Goal: Task Accomplishment & Management: Manage account settings

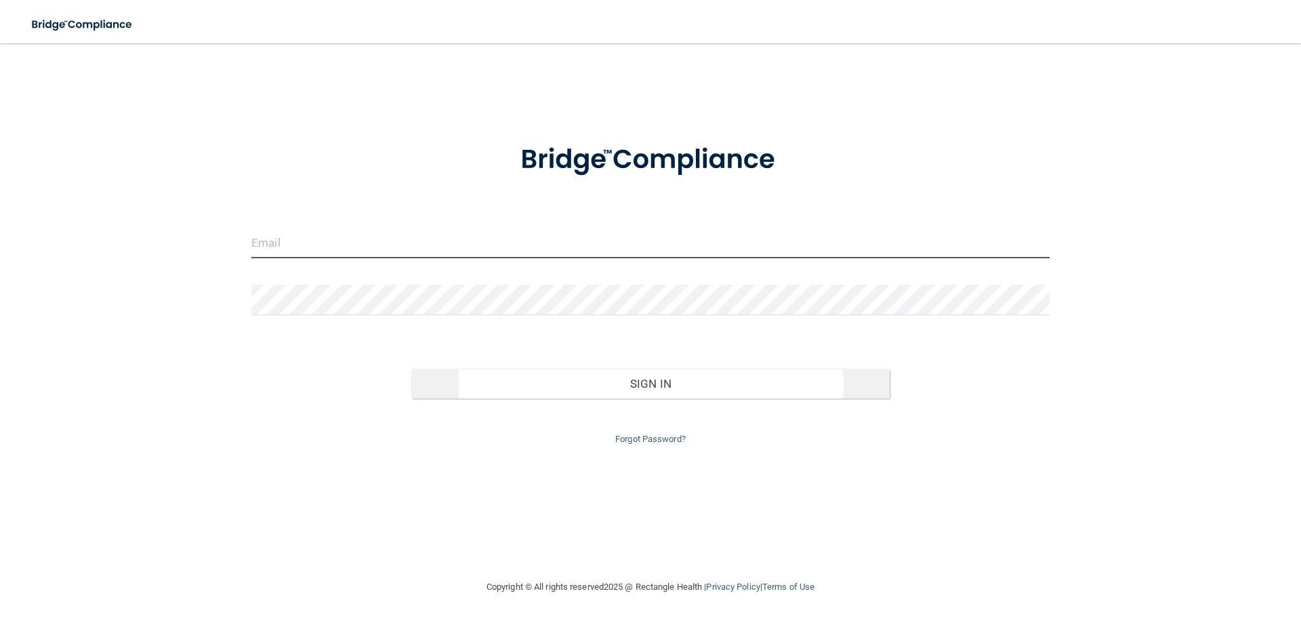
type input "[EMAIL_ADDRESS][DOMAIN_NAME]"
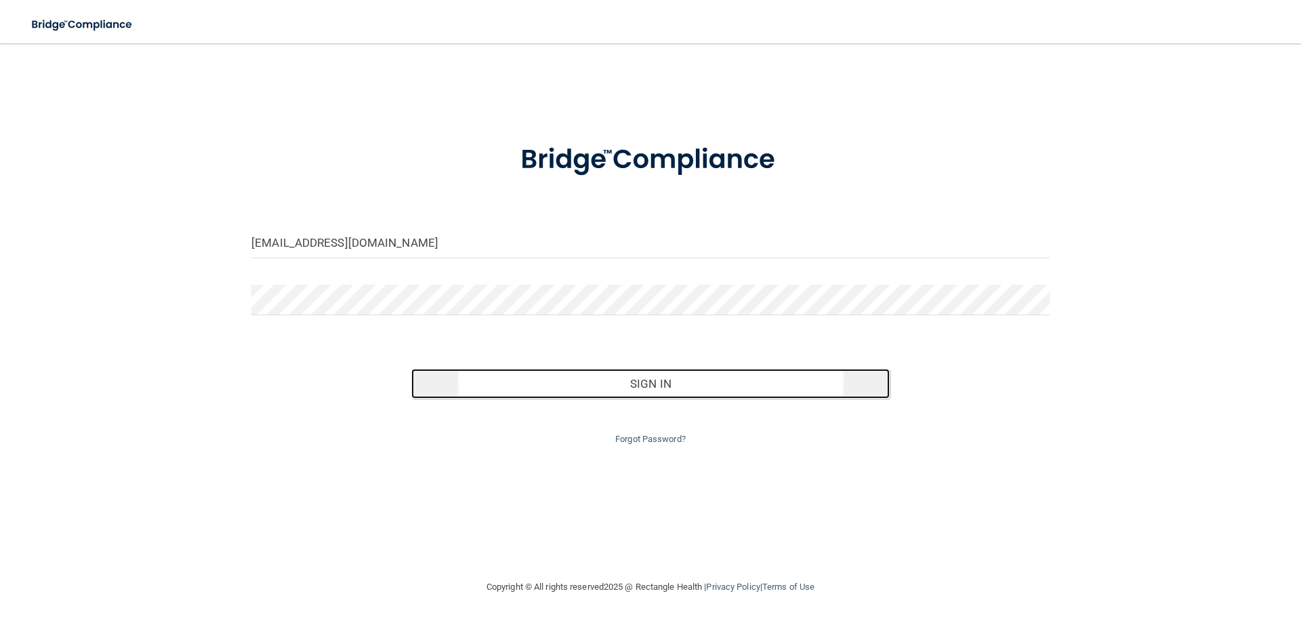
click at [648, 389] on button "Sign In" at bounding box center [650, 384] width 479 height 30
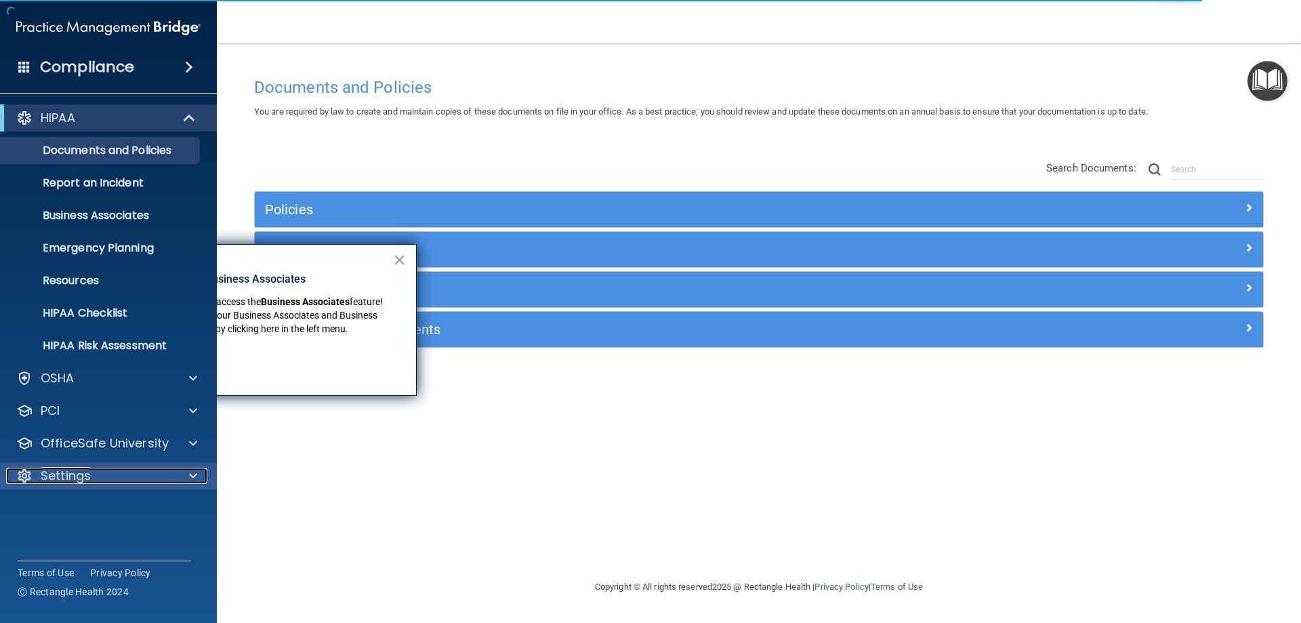
click at [97, 469] on div "Settings" at bounding box center [90, 476] width 168 height 16
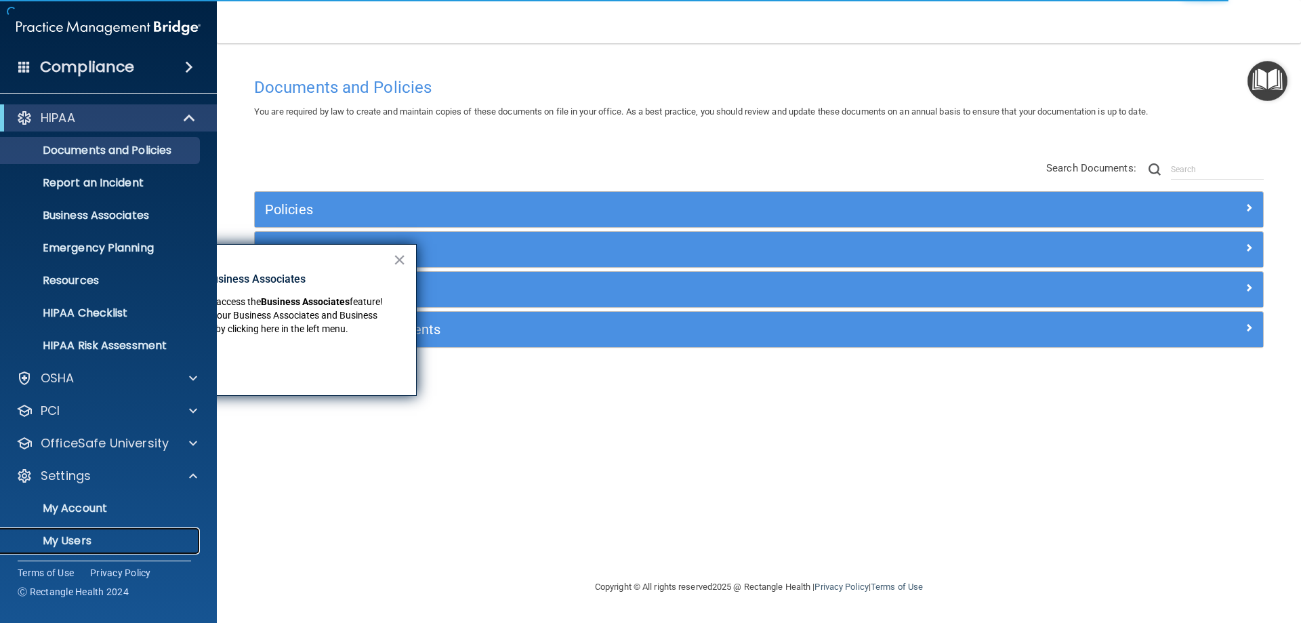
click at [77, 543] on p "My Users" at bounding box center [101, 541] width 185 height 14
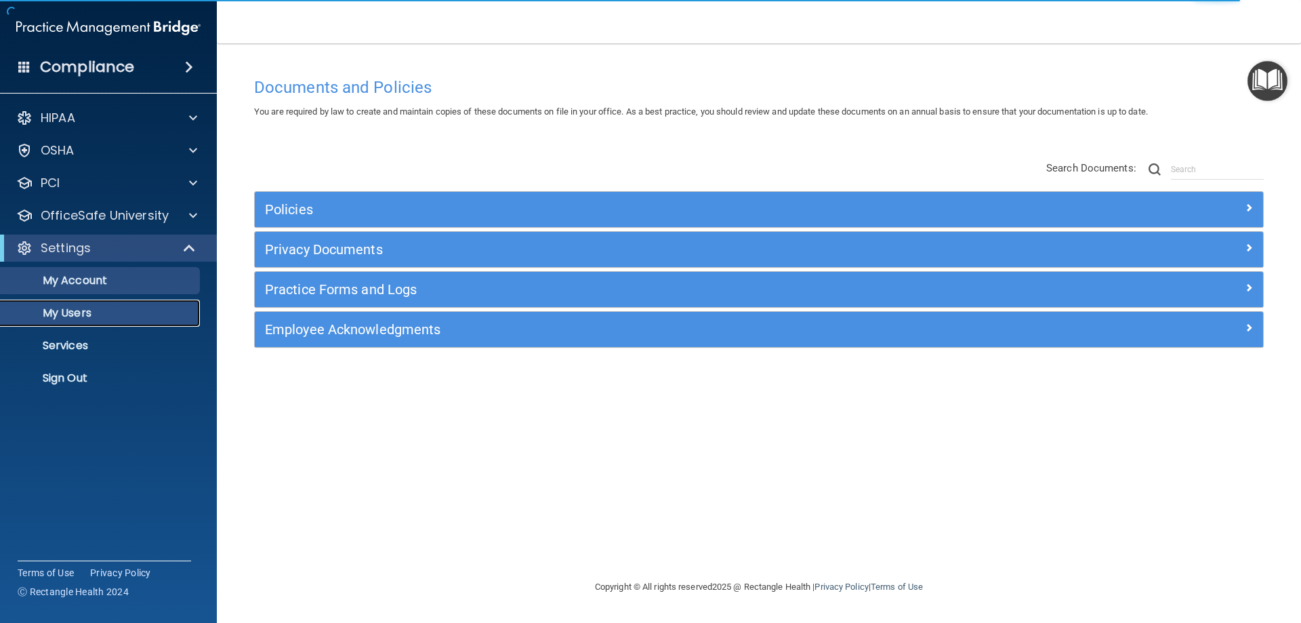
select select "20"
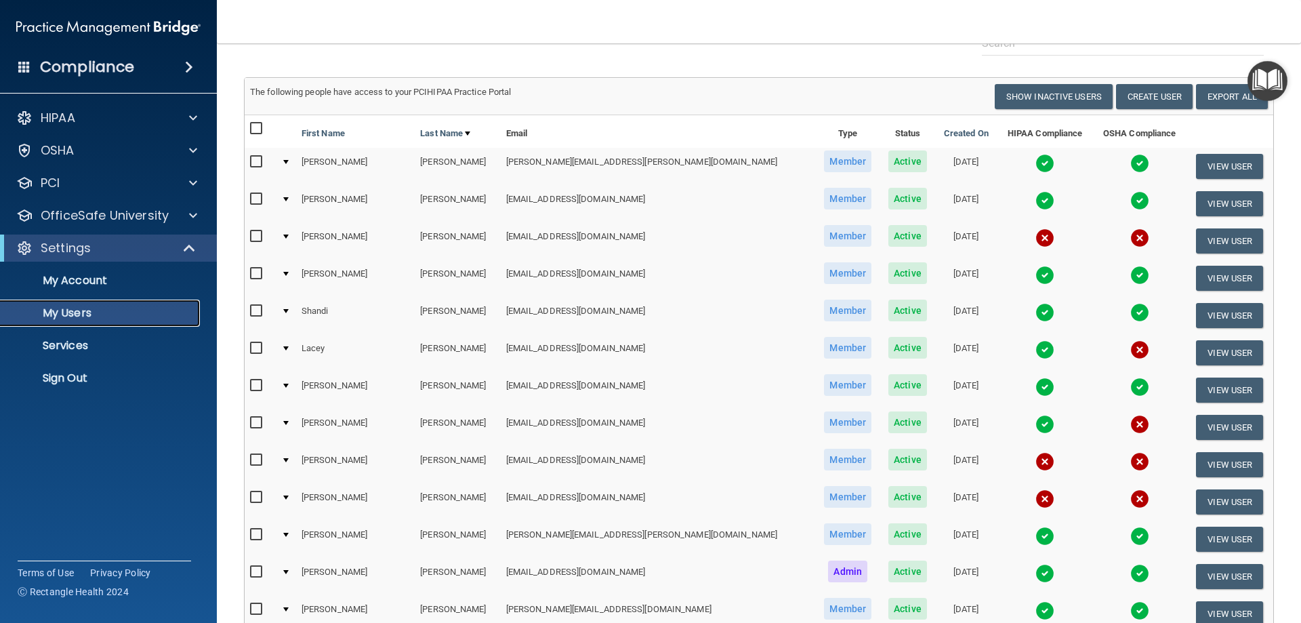
scroll to position [92, 0]
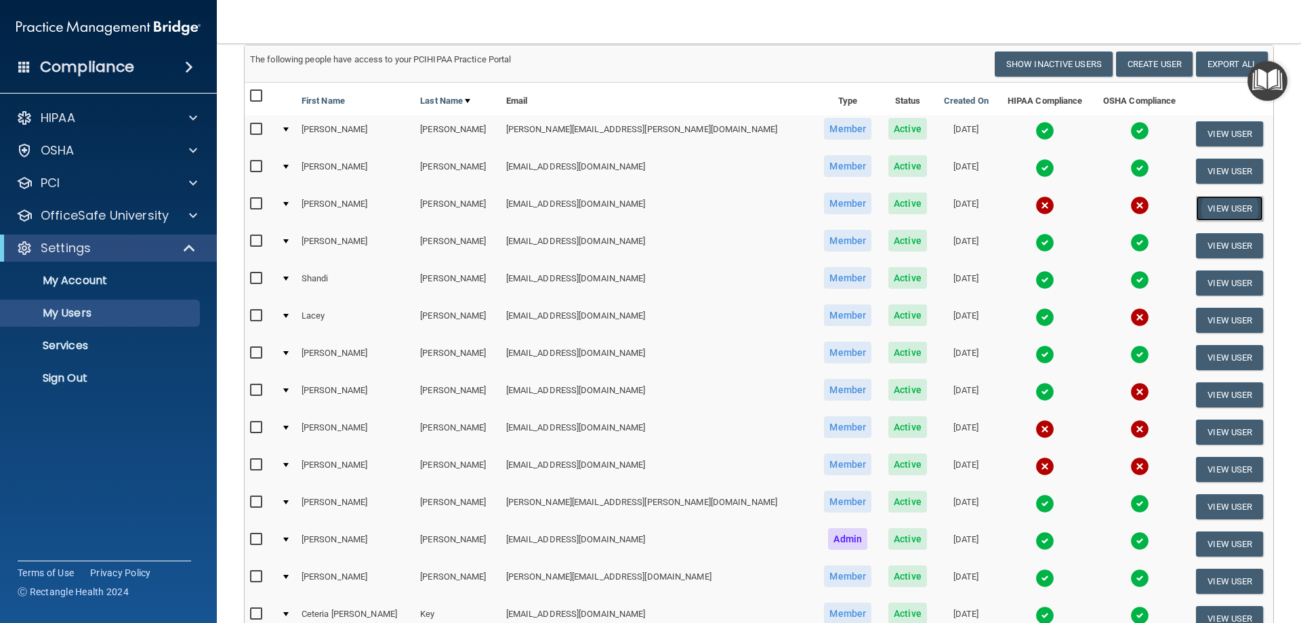
click at [1196, 210] on button "View User" at bounding box center [1229, 208] width 67 height 25
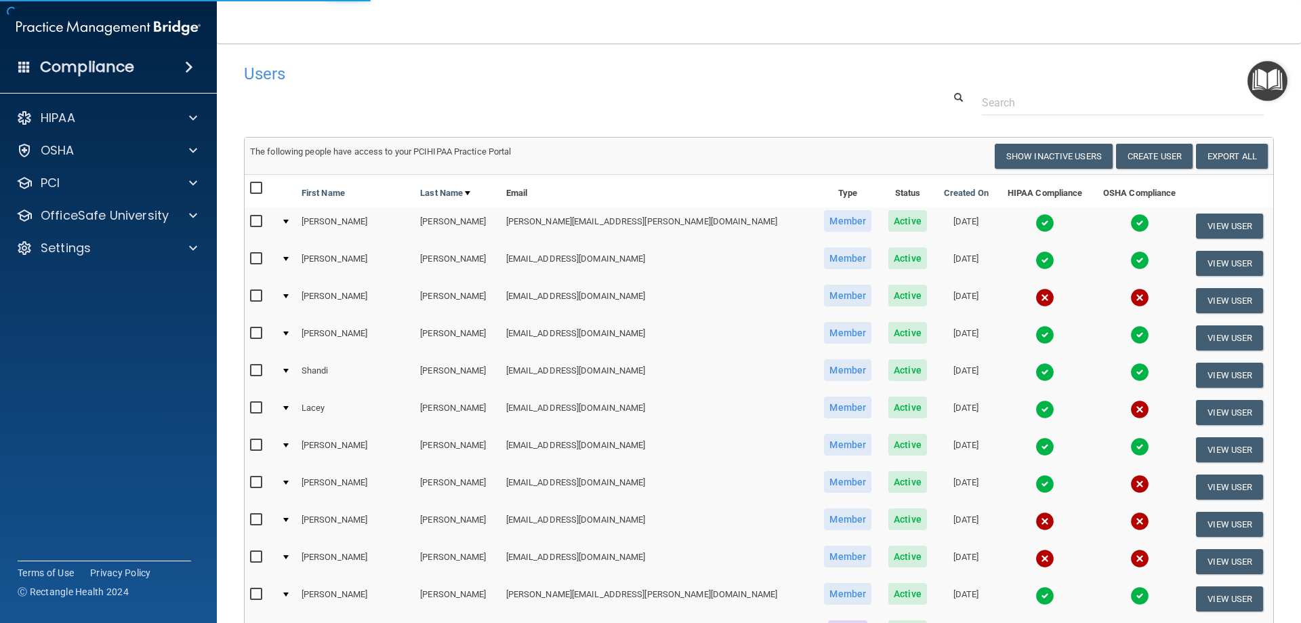
select select "practice_member"
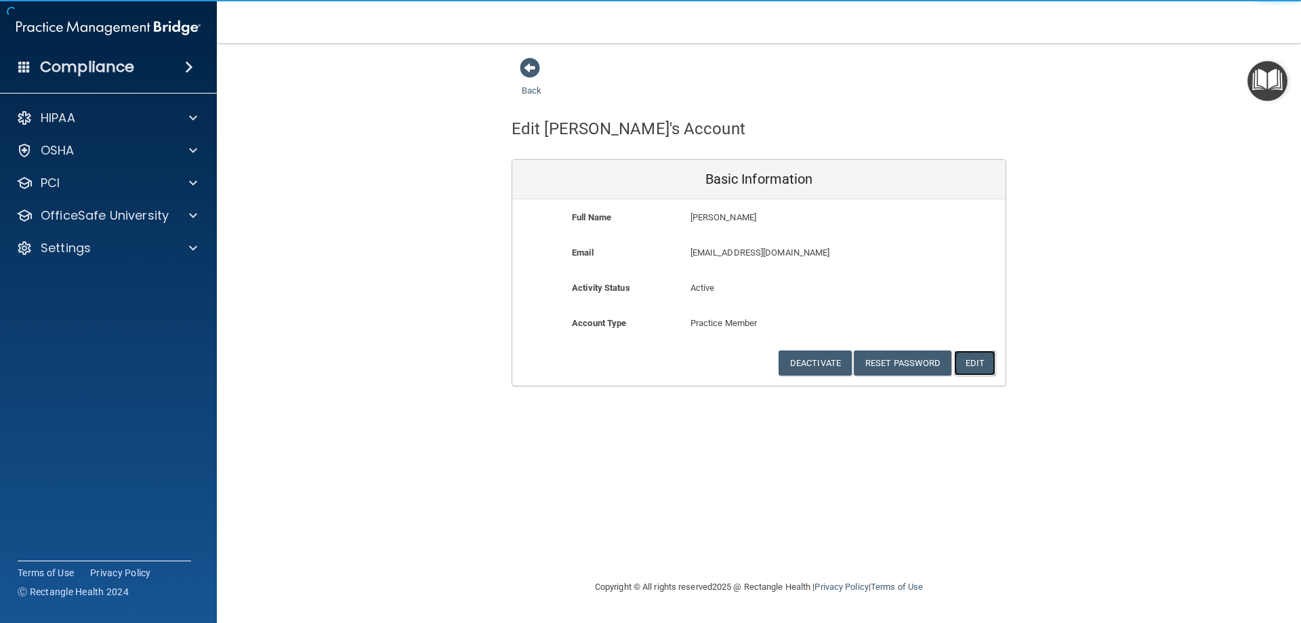
click at [977, 367] on button "Edit" at bounding box center [974, 362] width 41 height 25
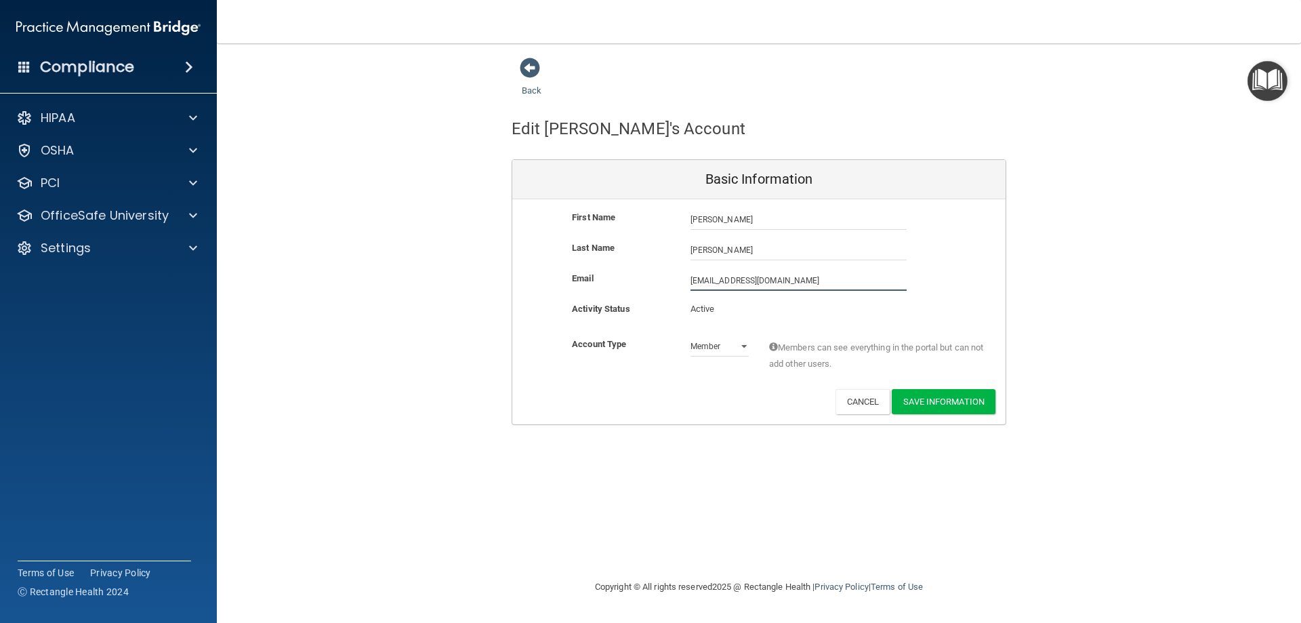
drag, startPoint x: 783, startPoint y: 279, endPoint x: 581, endPoint y: 286, distance: 201.3
click at [581, 286] on div "Email [EMAIL_ADDRESS][DOMAIN_NAME] [EMAIL_ADDRESS][DOMAIN_NAME]" at bounding box center [758, 280] width 493 height 20
type input "[EMAIL_ADDRESS][DOMAIN_NAME]"
click at [944, 407] on button "Save Information" at bounding box center [944, 401] width 104 height 25
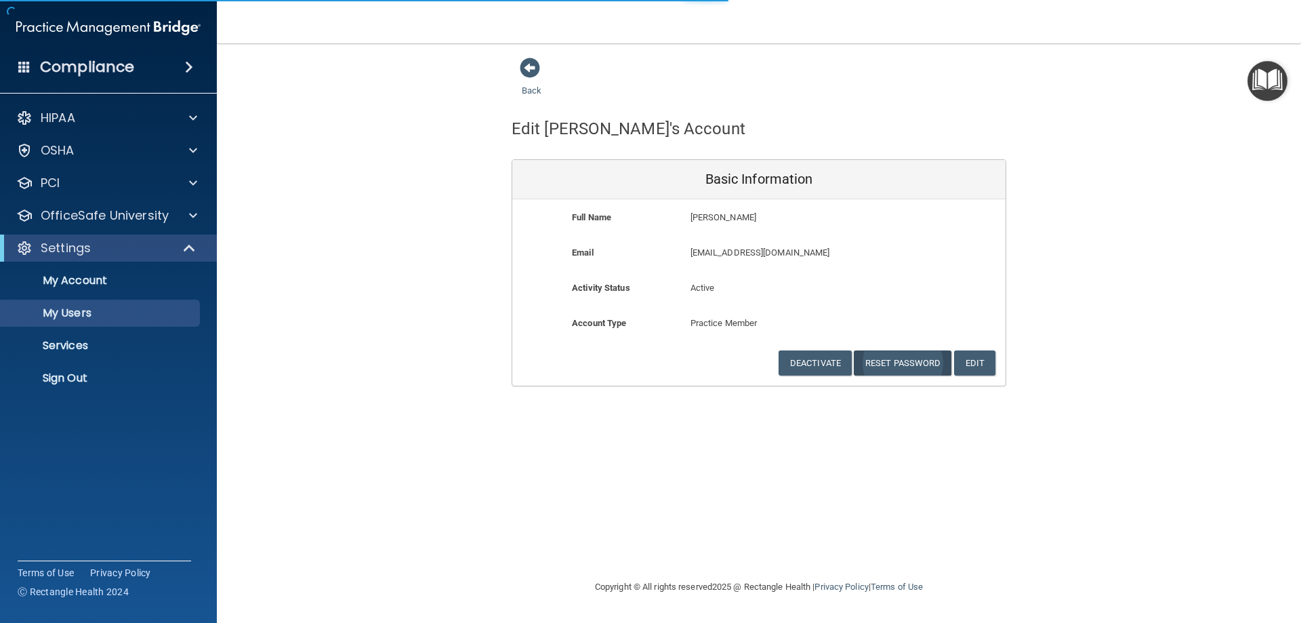
select select "20"
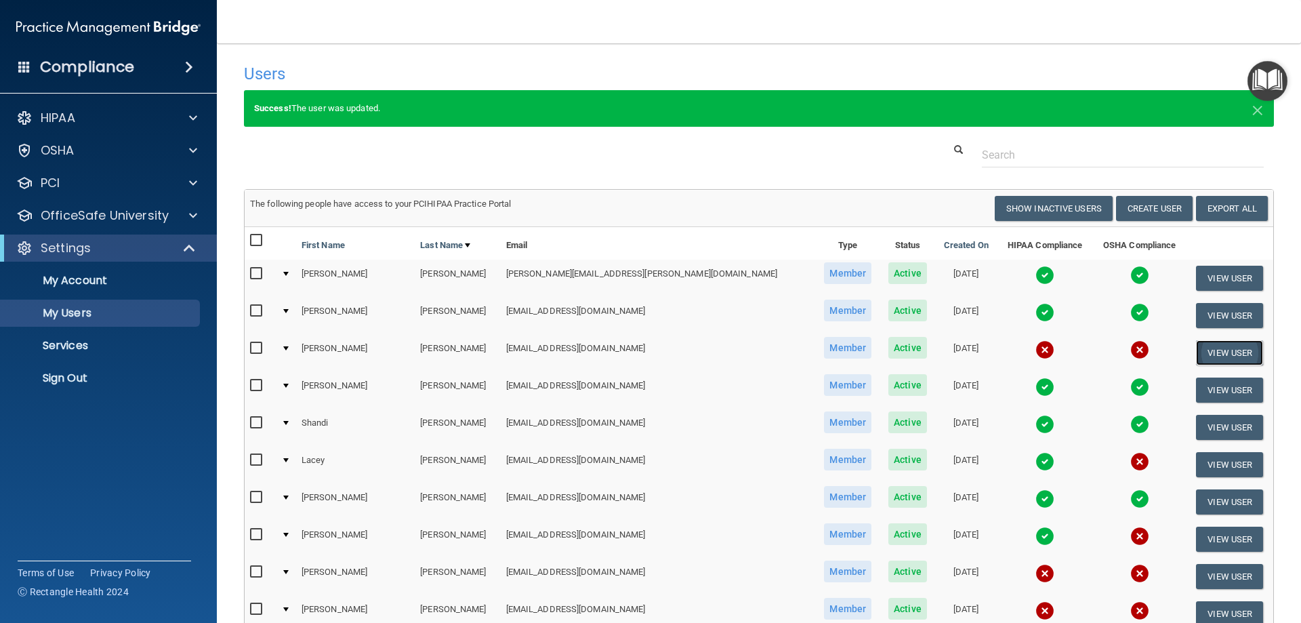
click at [1213, 352] on button "View User" at bounding box center [1229, 352] width 67 height 25
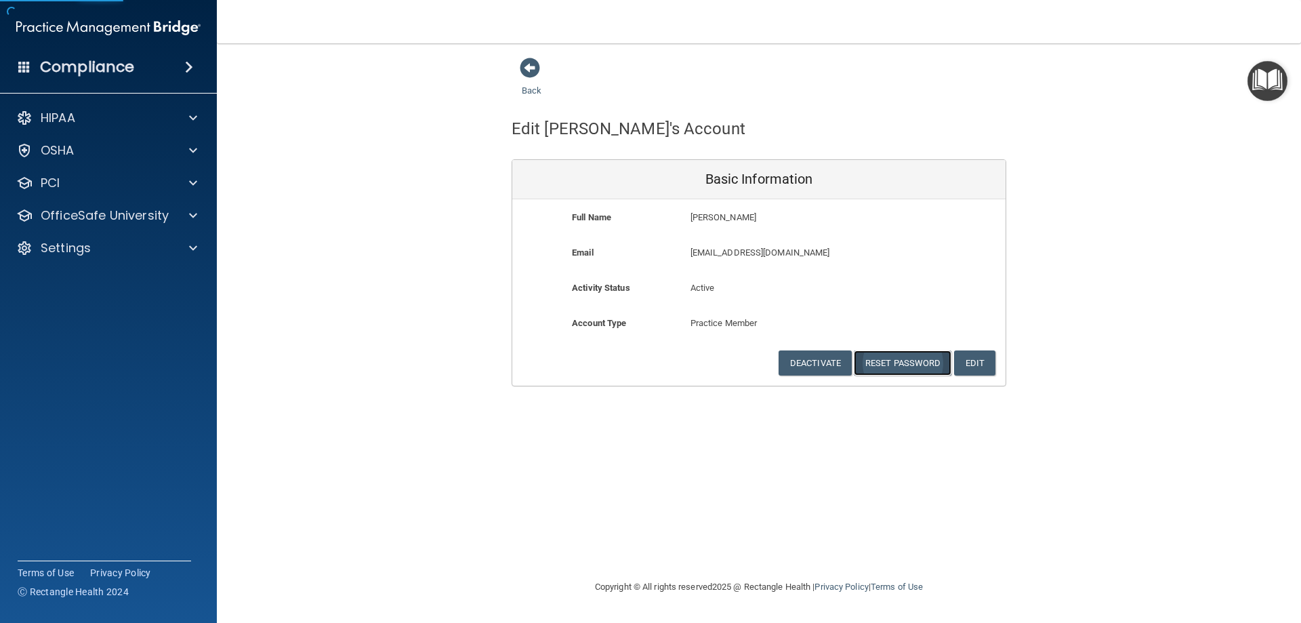
click at [899, 367] on button "Reset Password" at bounding box center [903, 362] width 98 height 25
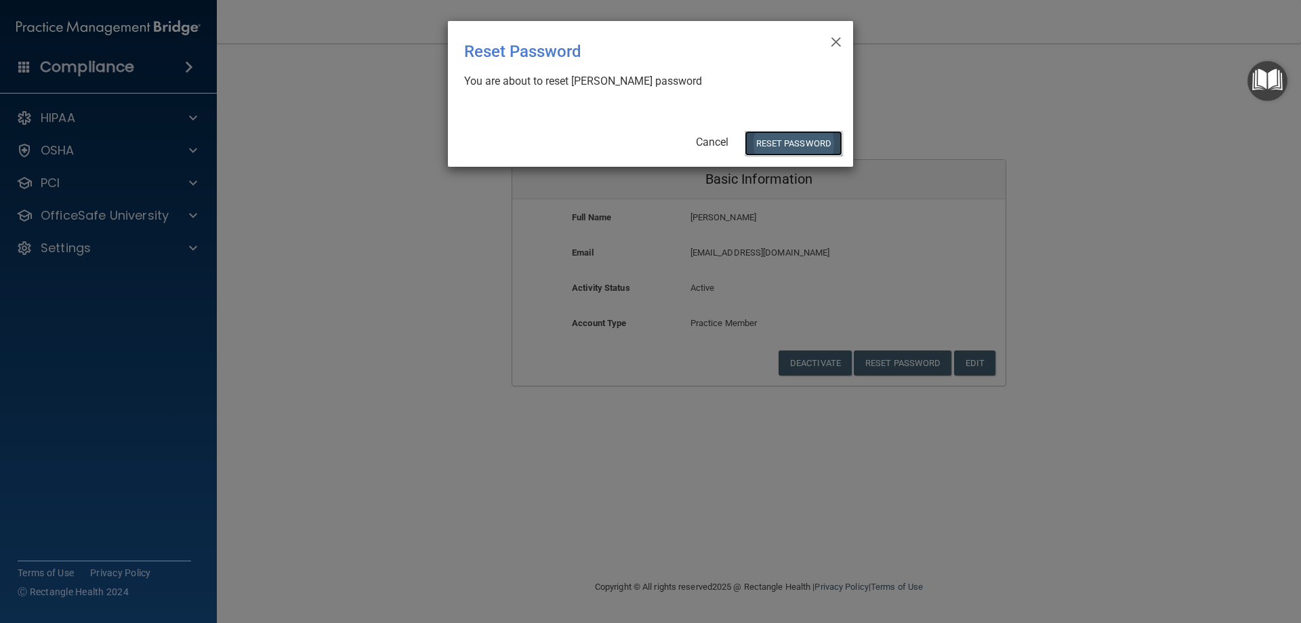
click at [807, 142] on button "Reset Password" at bounding box center [794, 143] width 98 height 25
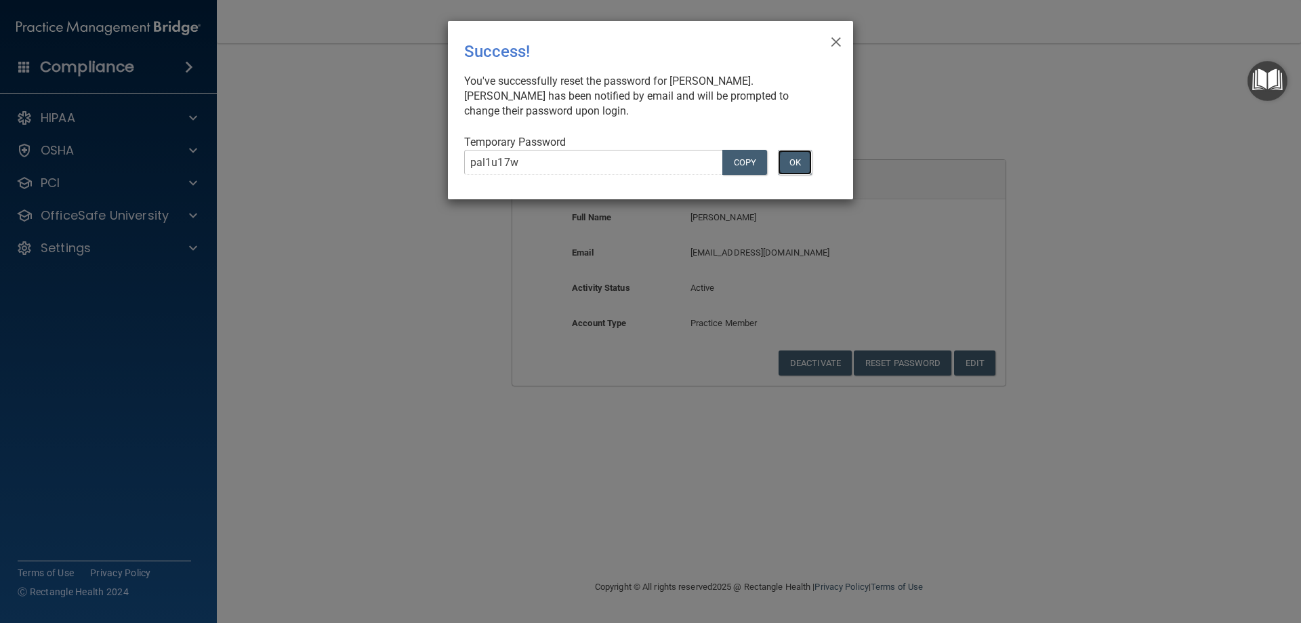
click at [804, 152] on button "OK" at bounding box center [795, 162] width 34 height 25
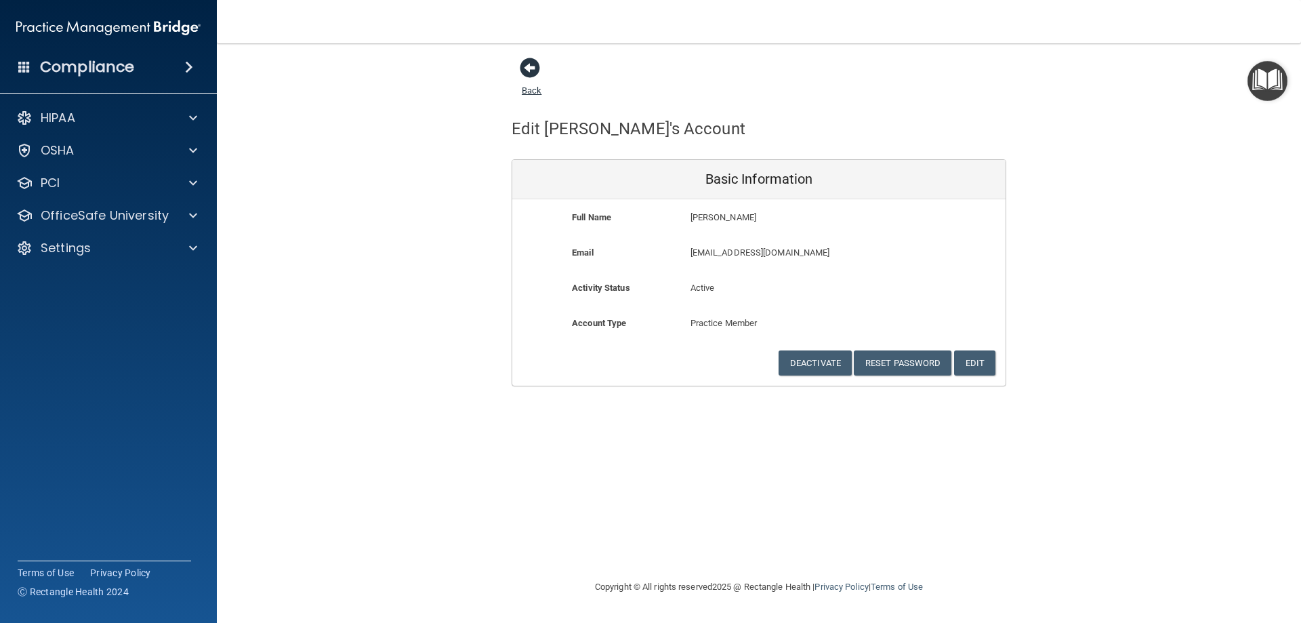
click at [529, 66] on span at bounding box center [530, 68] width 20 height 20
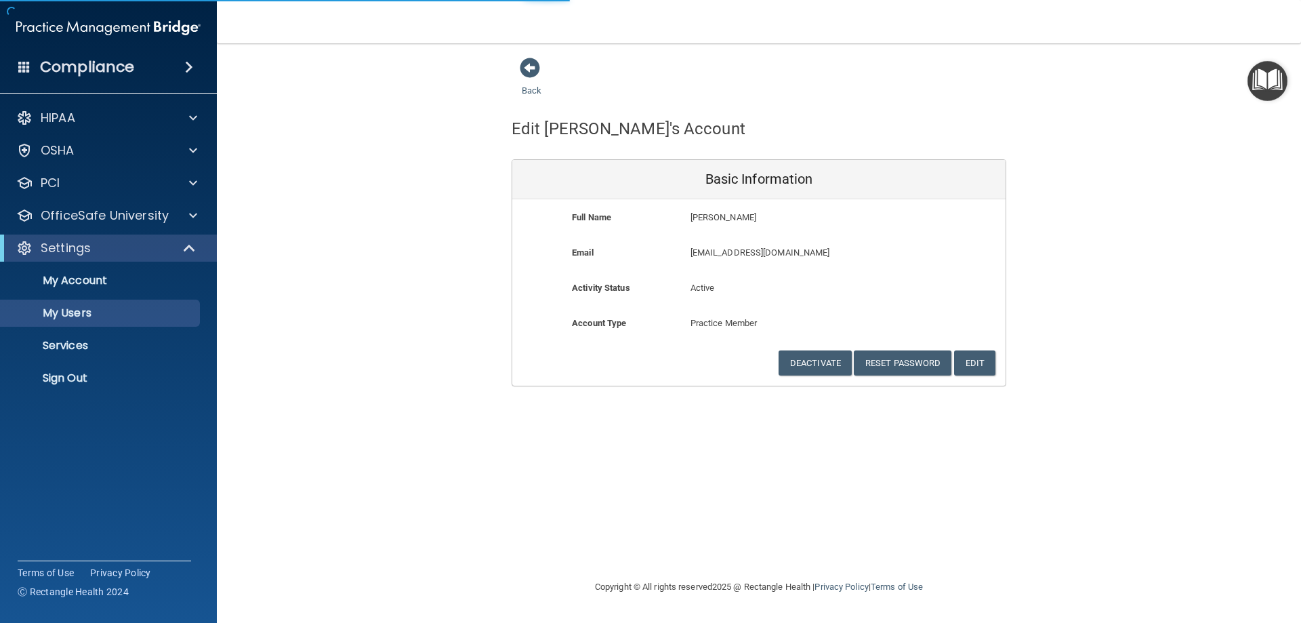
select select "20"
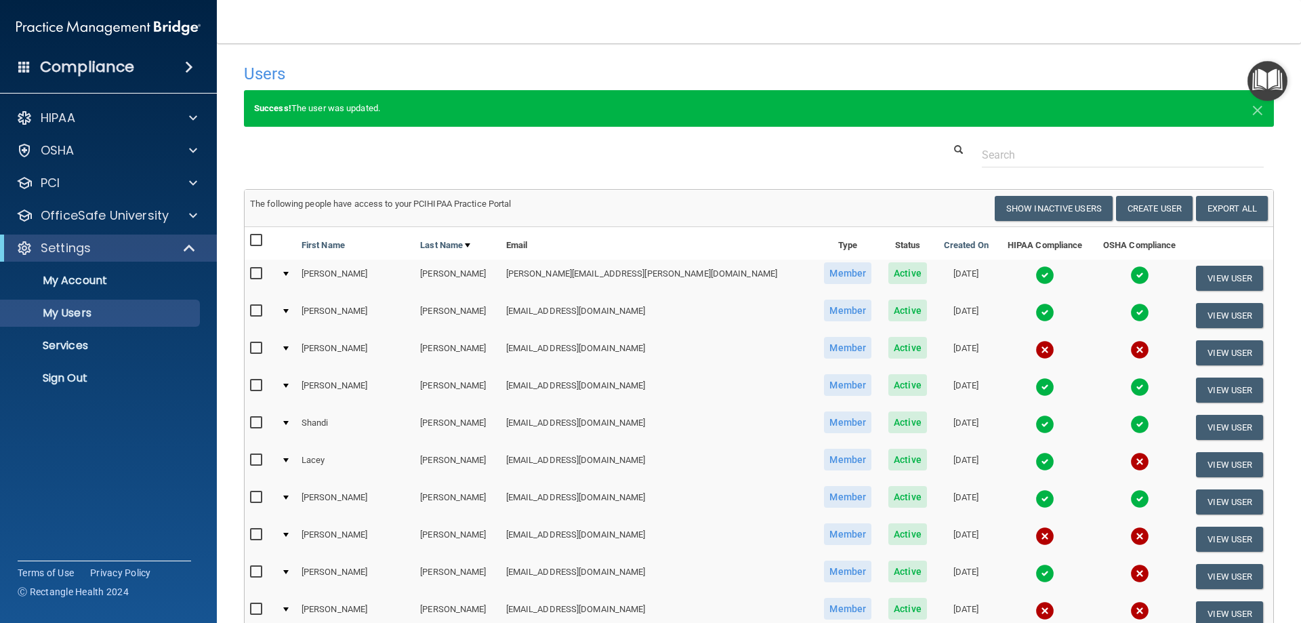
scroll to position [68, 0]
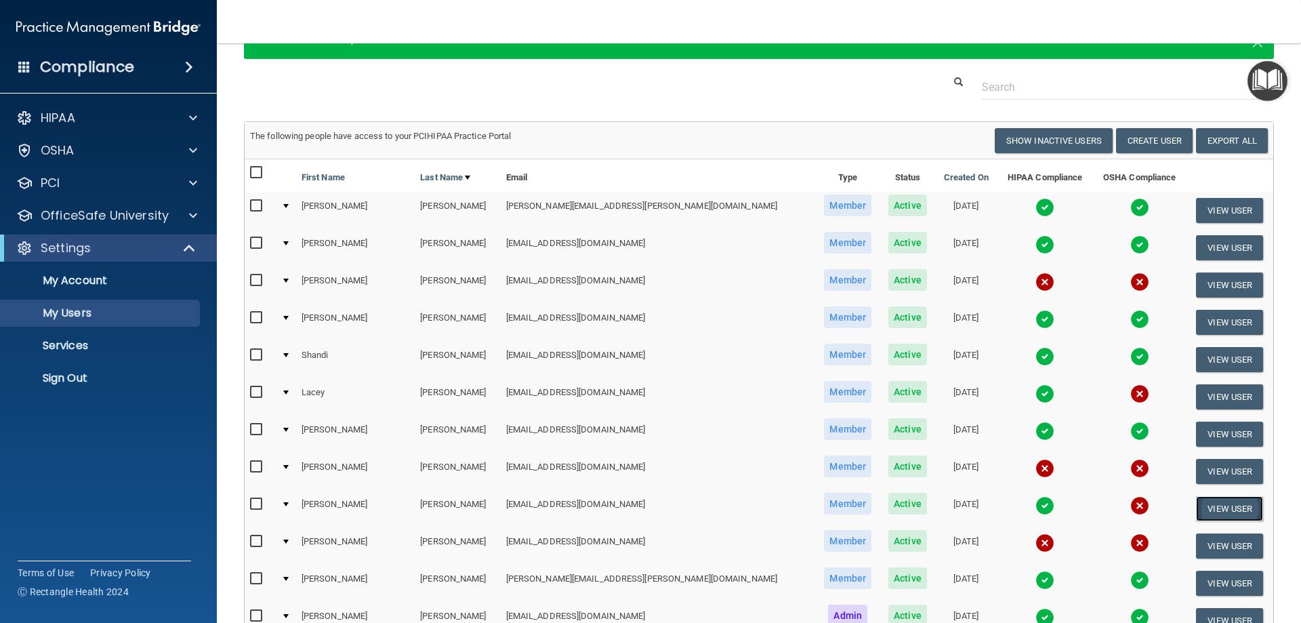
click at [1217, 510] on button "View User" at bounding box center [1229, 508] width 67 height 25
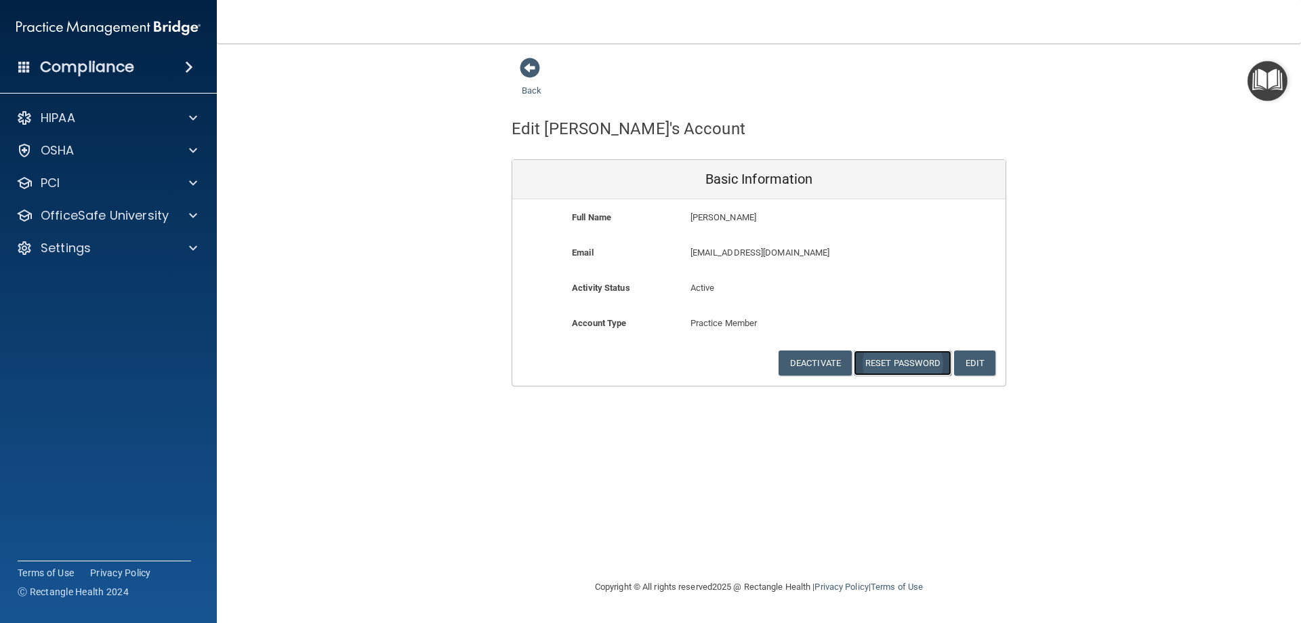
click at [936, 362] on button "Reset Password" at bounding box center [903, 362] width 98 height 25
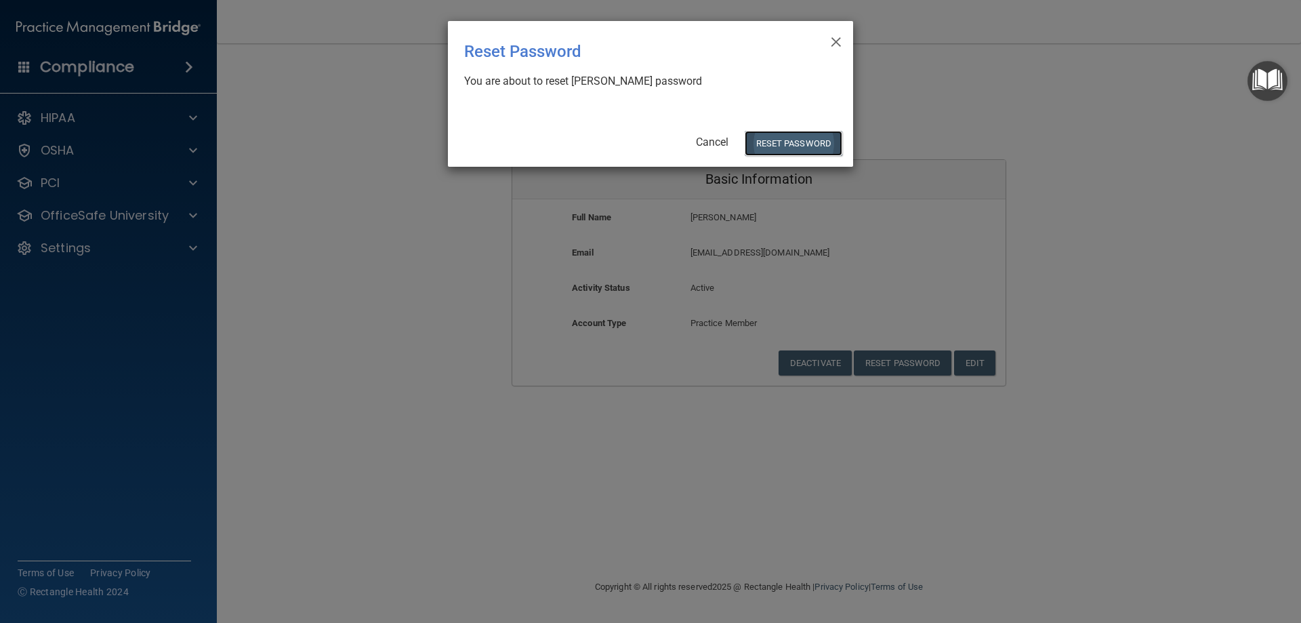
click at [786, 144] on button "Reset Password" at bounding box center [794, 143] width 98 height 25
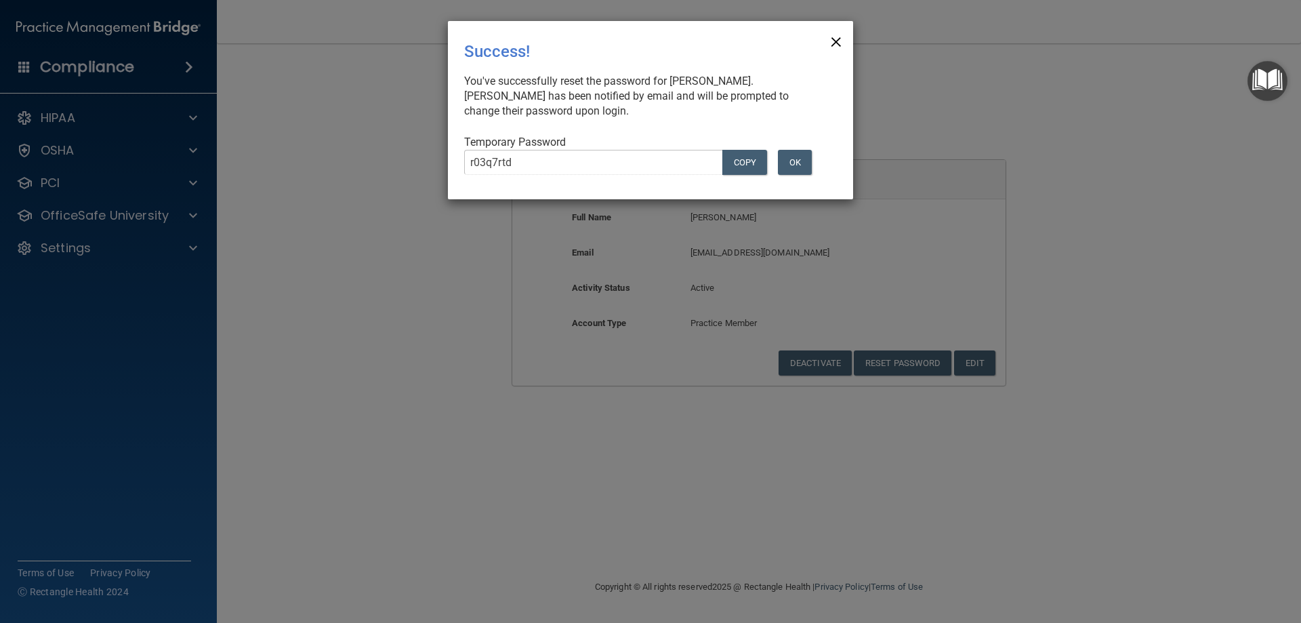
click at [836, 43] on span "×" at bounding box center [836, 39] width 12 height 27
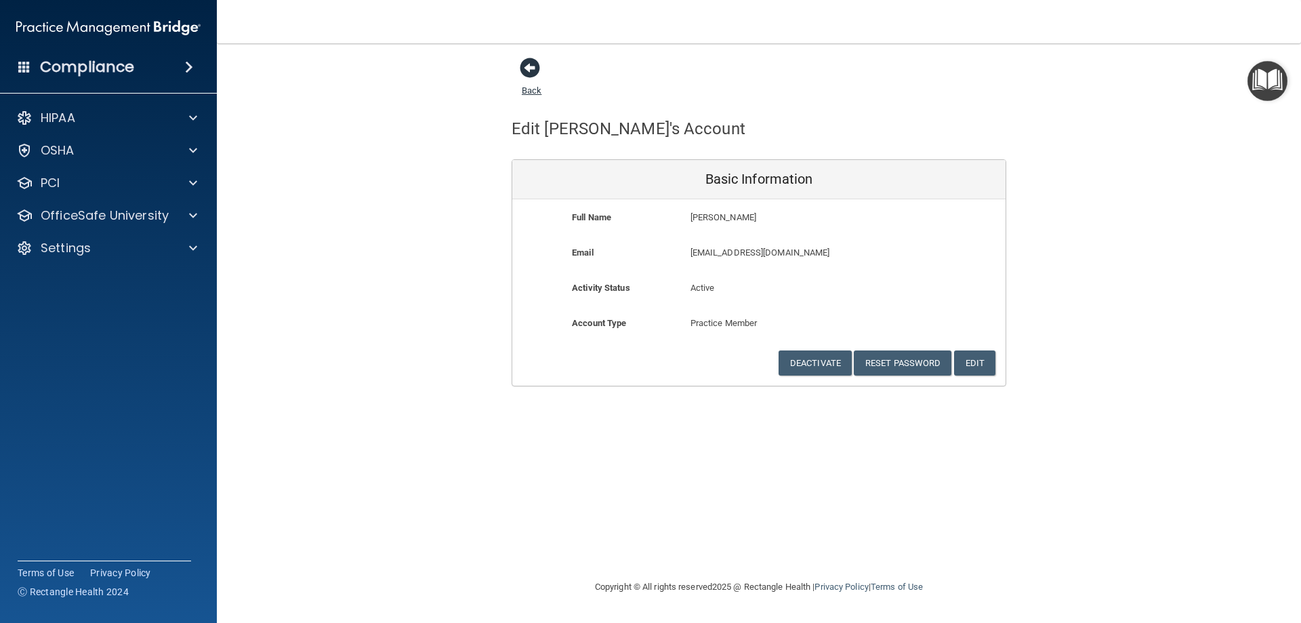
click at [531, 72] on span at bounding box center [530, 68] width 20 height 20
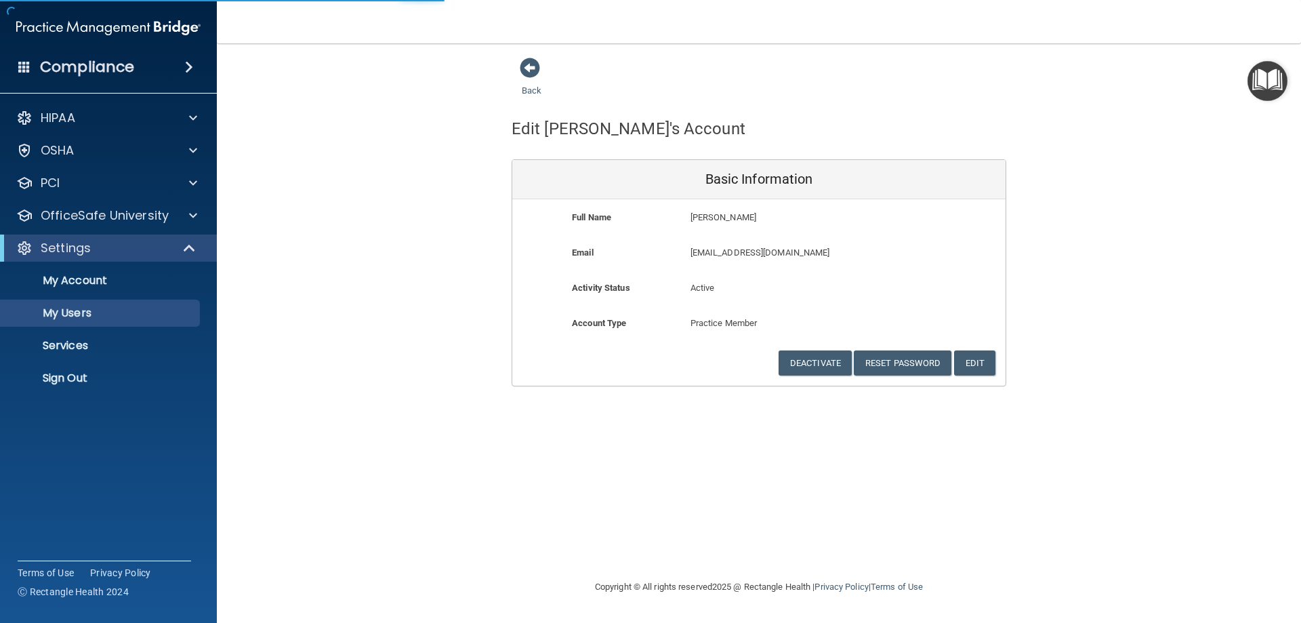
select select "20"
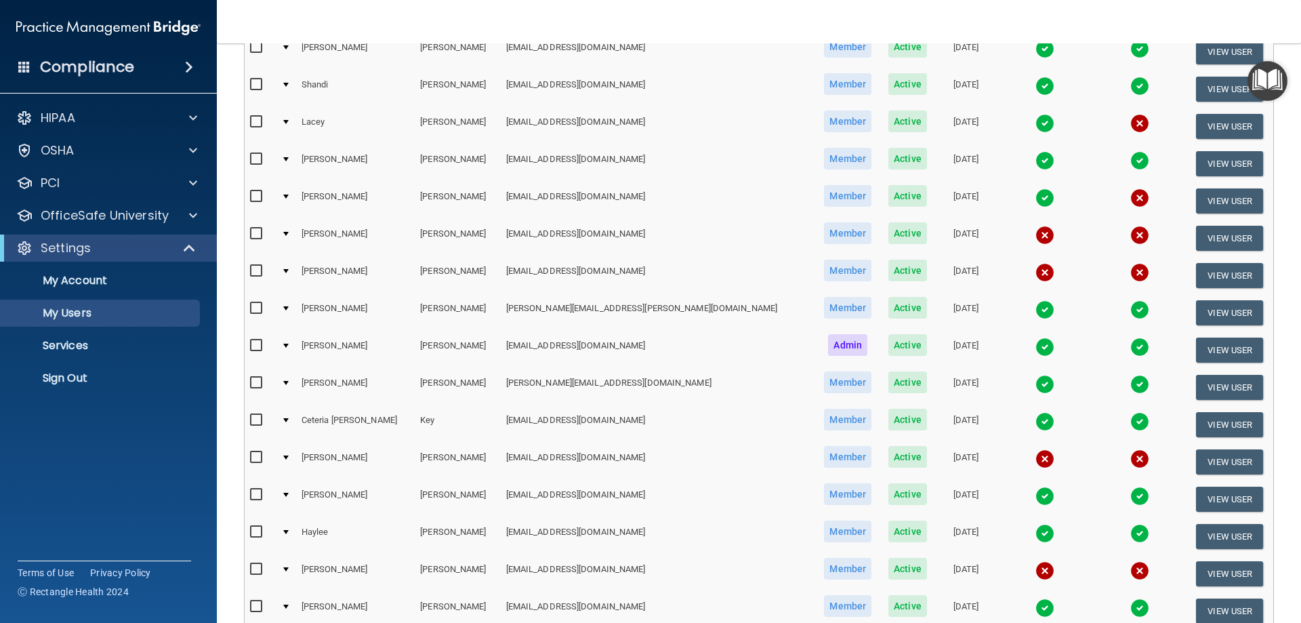
scroll to position [339, 0]
click at [1199, 230] on button "View User" at bounding box center [1229, 237] width 67 height 25
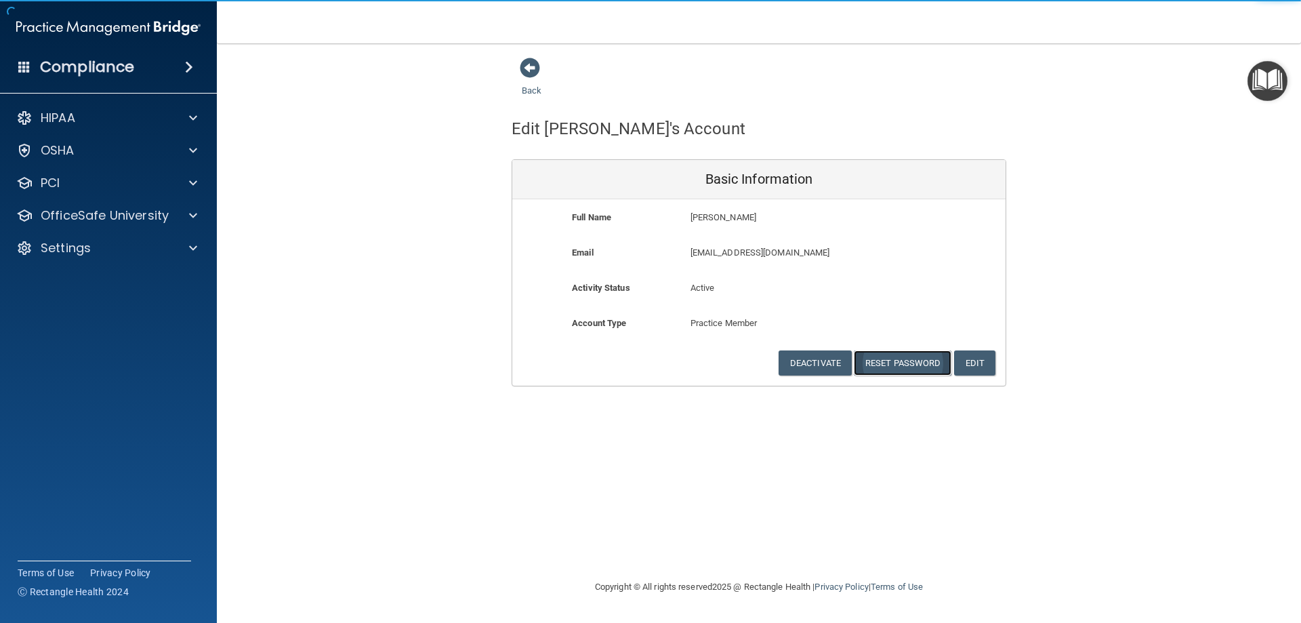
click at [903, 362] on button "Reset Password" at bounding box center [903, 362] width 98 height 25
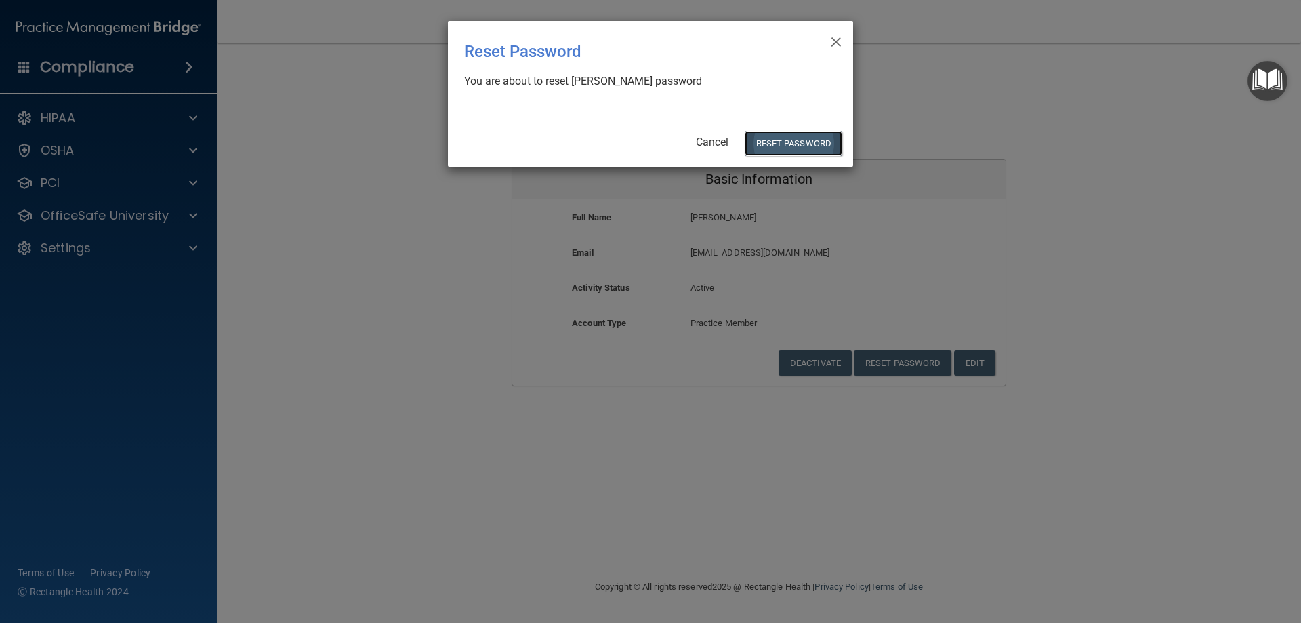
click at [812, 138] on button "Reset Password" at bounding box center [794, 143] width 98 height 25
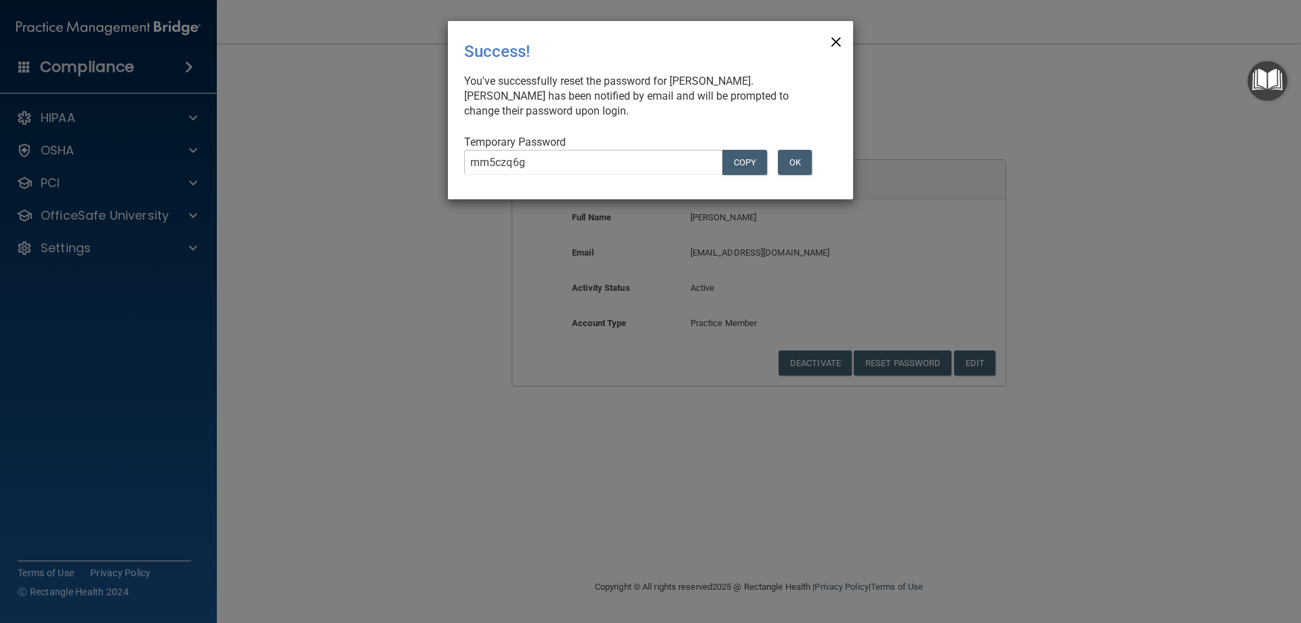
click at [833, 37] on span "×" at bounding box center [836, 39] width 12 height 27
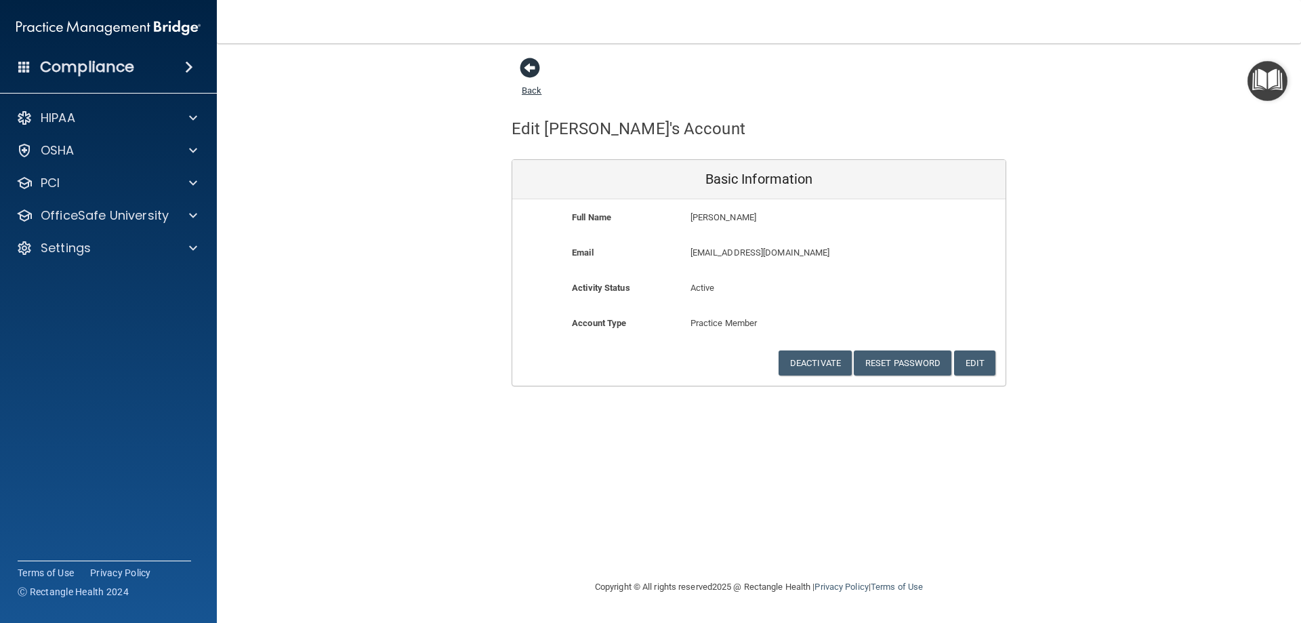
click at [534, 65] on span at bounding box center [530, 68] width 20 height 20
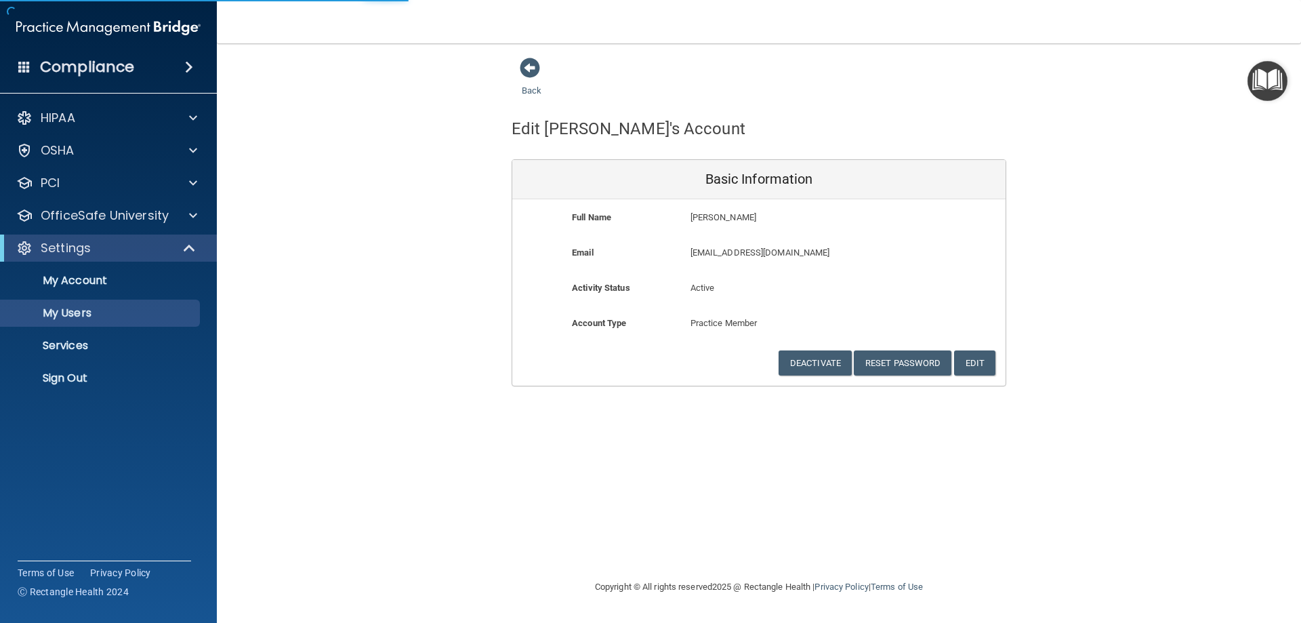
select select "20"
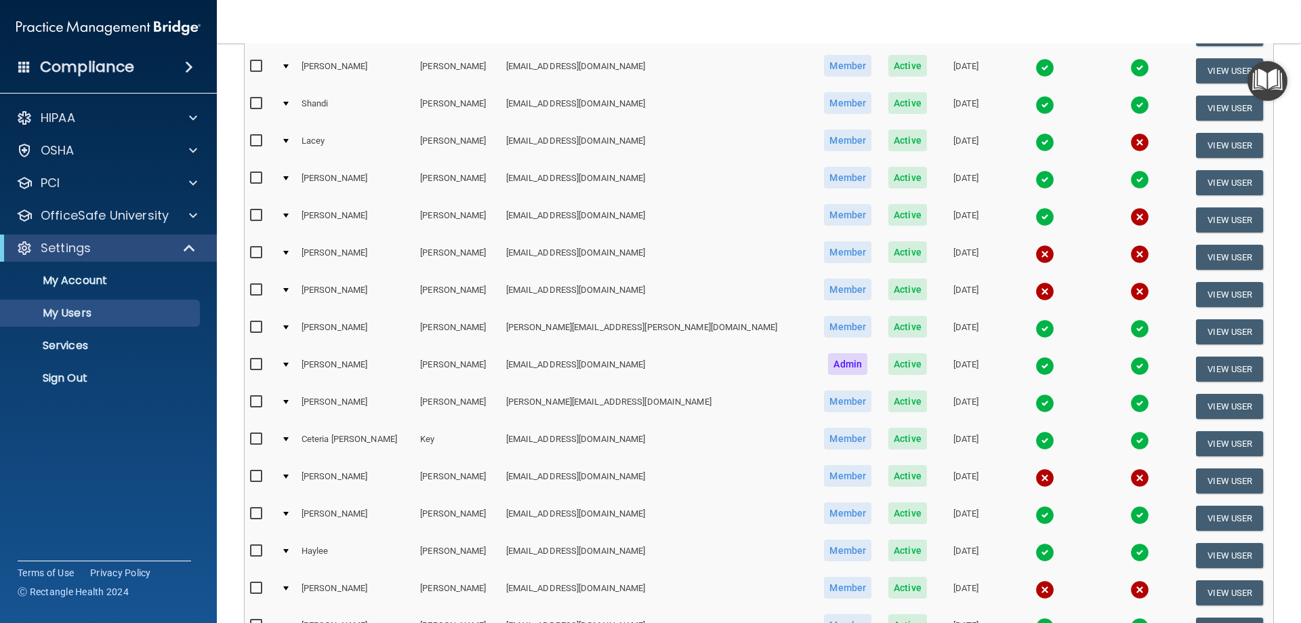
scroll to position [407, 0]
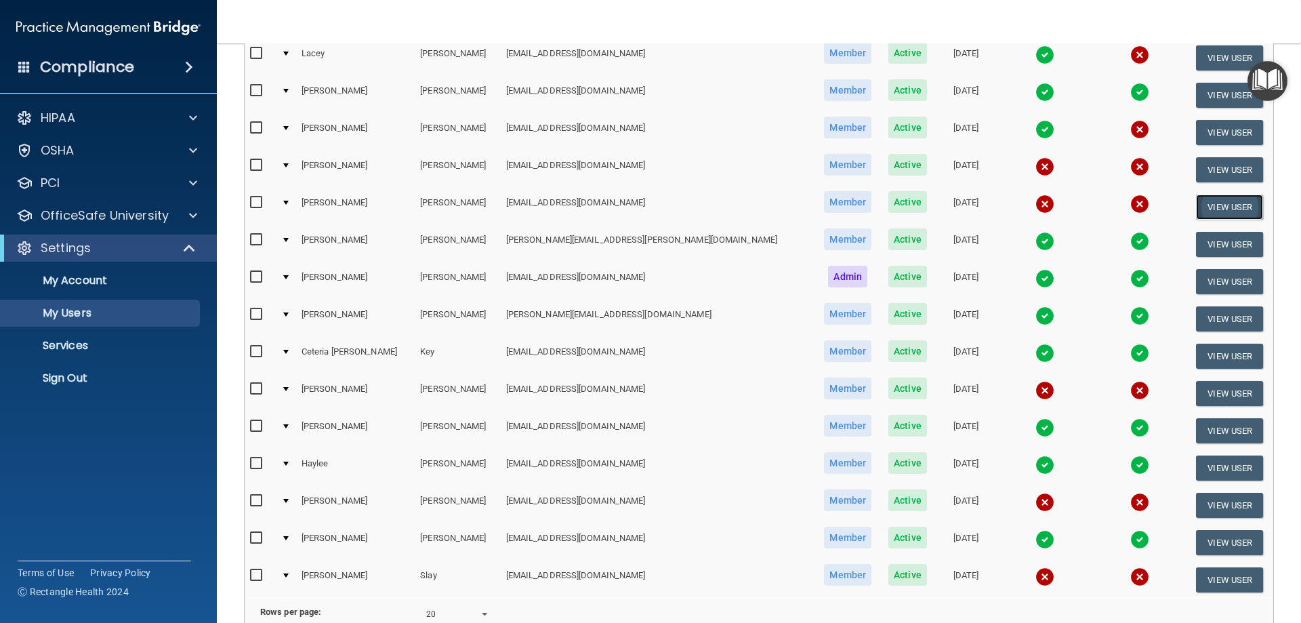
click at [1215, 206] on button "View User" at bounding box center [1229, 206] width 67 height 25
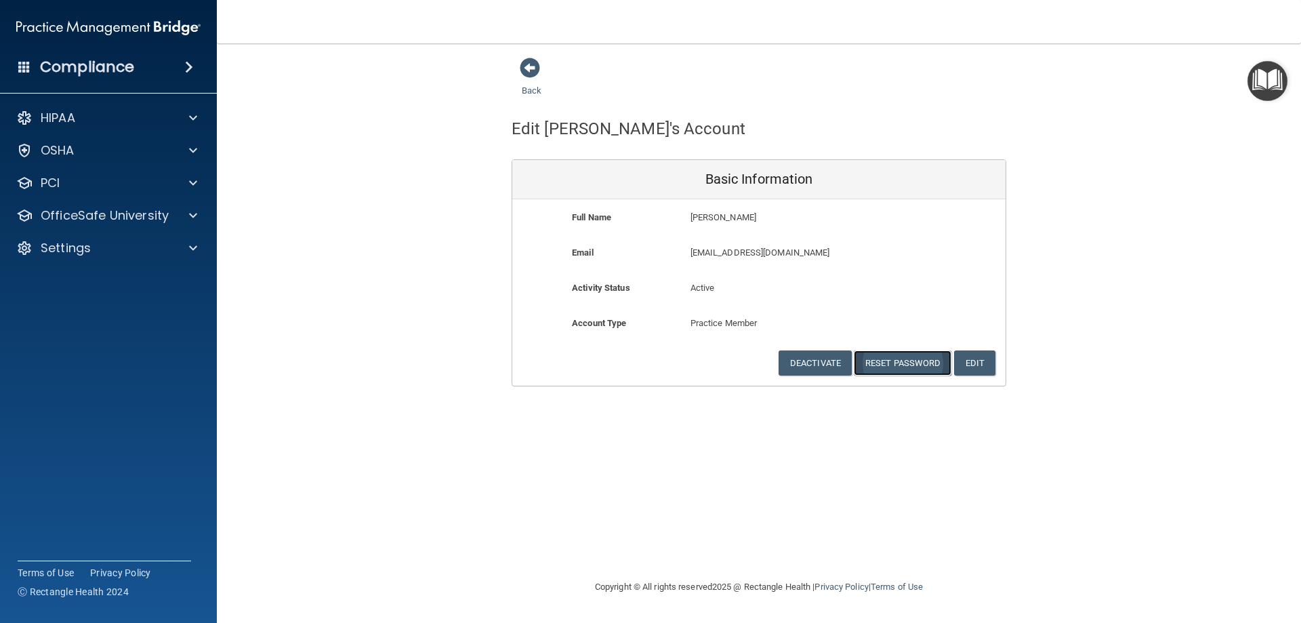
click at [911, 362] on button "Reset Password" at bounding box center [903, 362] width 98 height 25
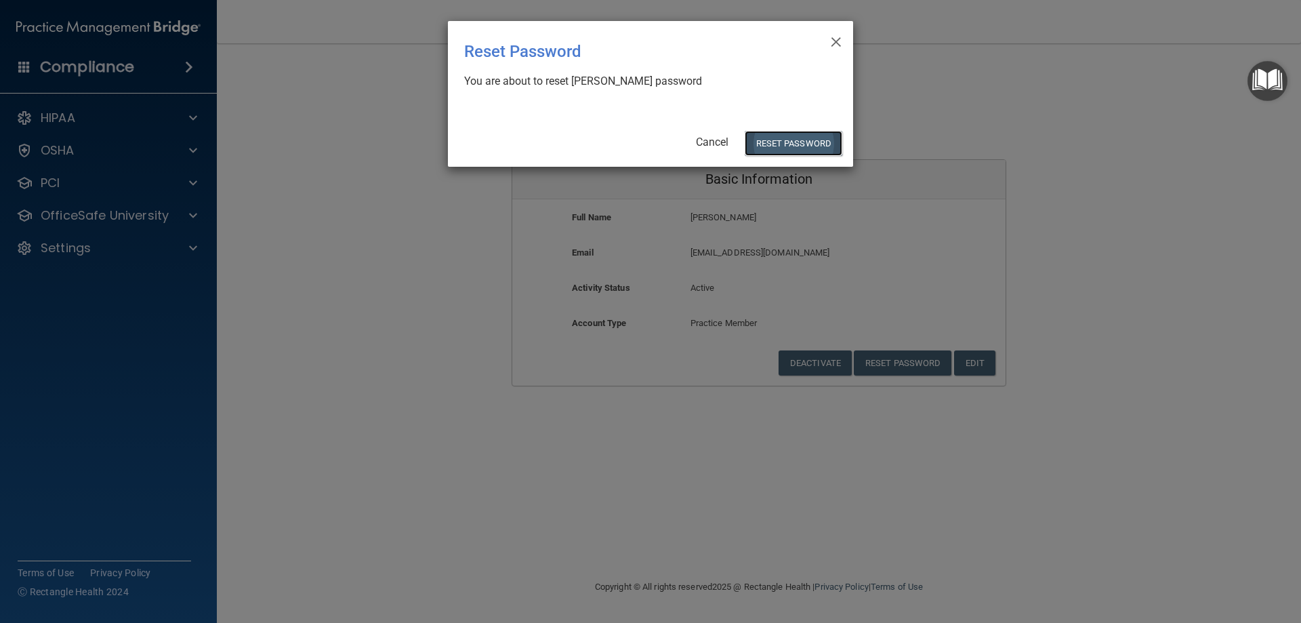
click at [808, 144] on button "Reset Password" at bounding box center [794, 143] width 98 height 25
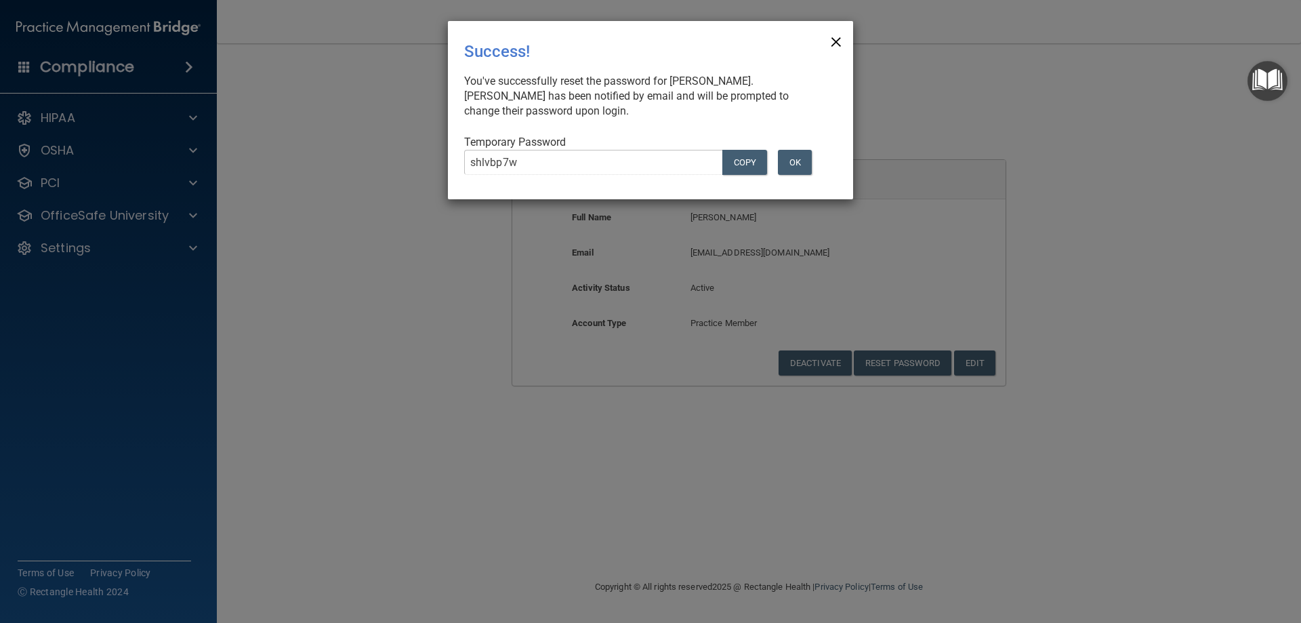
click at [837, 43] on span "×" at bounding box center [836, 39] width 12 height 27
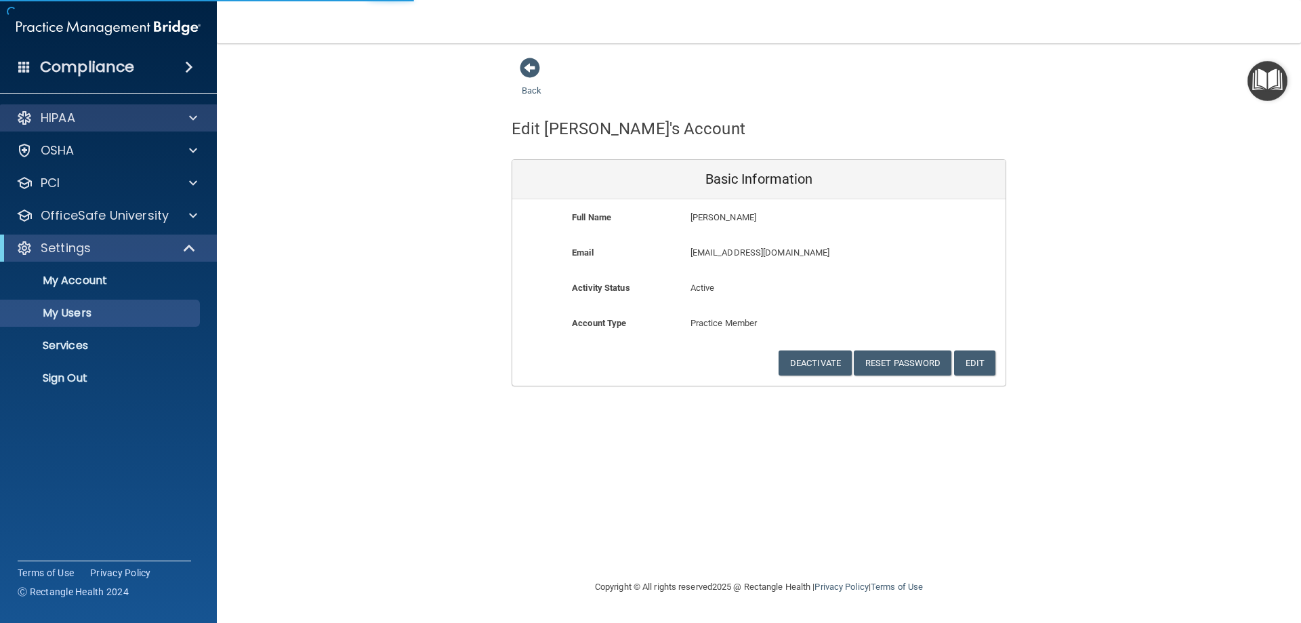
select select "20"
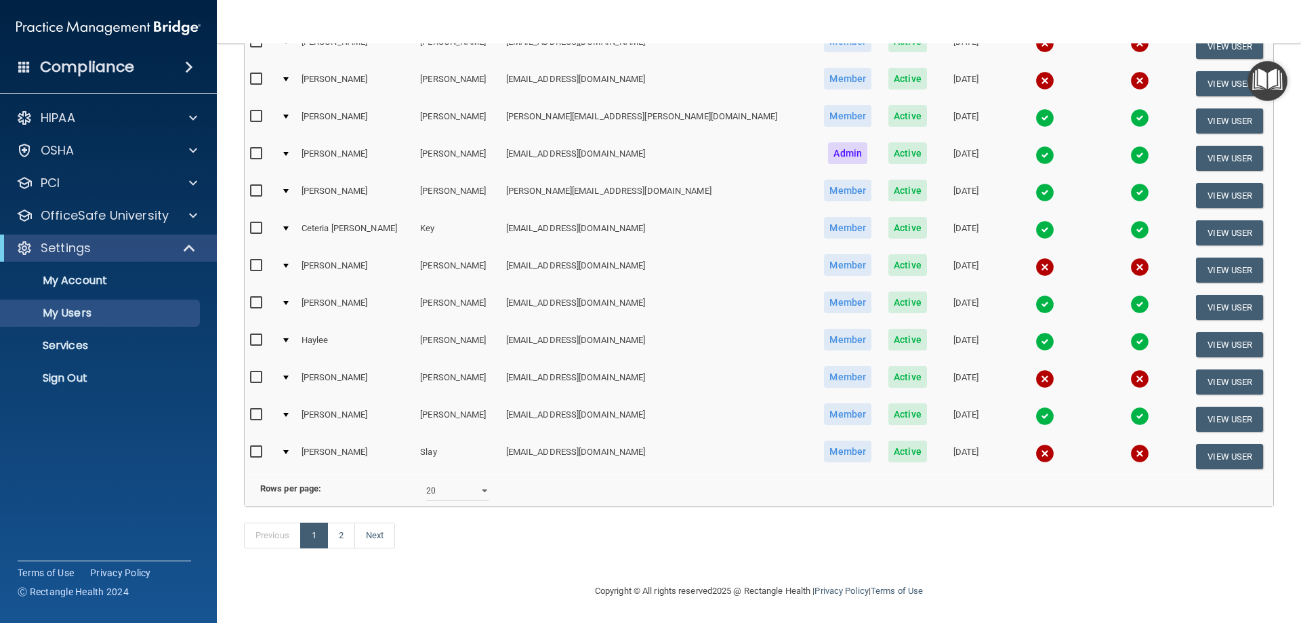
scroll to position [542, 0]
